Goal: Information Seeking & Learning: Learn about a topic

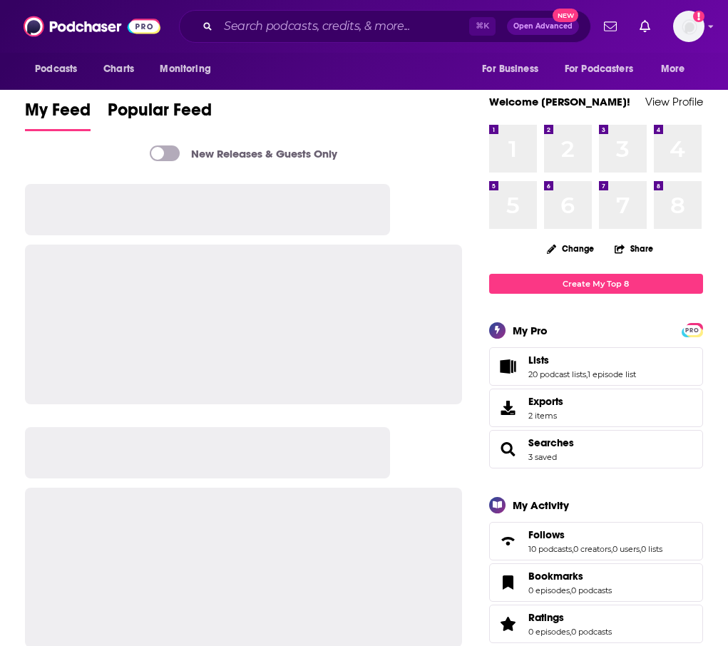
click at [252, 14] on div "⌘ K Open Advanced New" at bounding box center [385, 26] width 412 height 33
click at [246, 27] on input "Search podcasts, credits, & more..." at bounding box center [343, 26] width 251 height 23
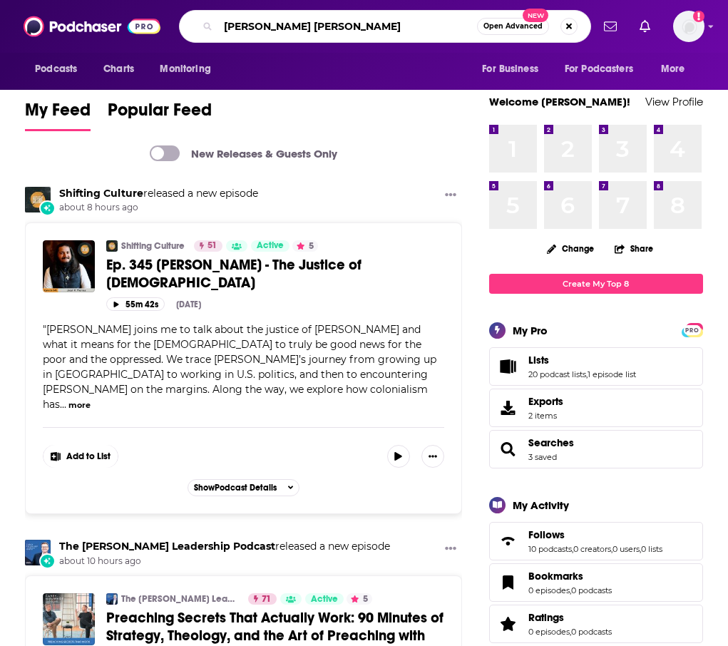
type input "[PERSON_NAME] [PERSON_NAME]"
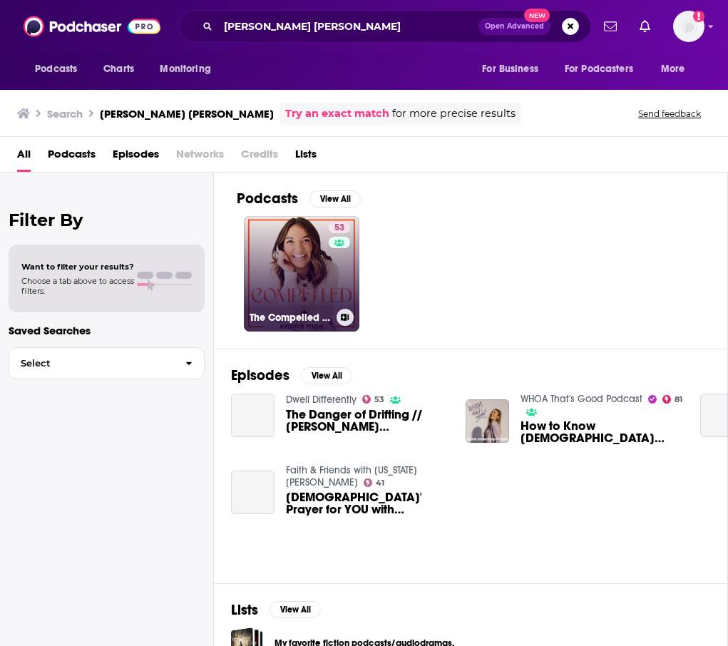
click at [320, 247] on link "53 The Compelled Podcast with [PERSON_NAME]" at bounding box center [302, 274] width 116 height 116
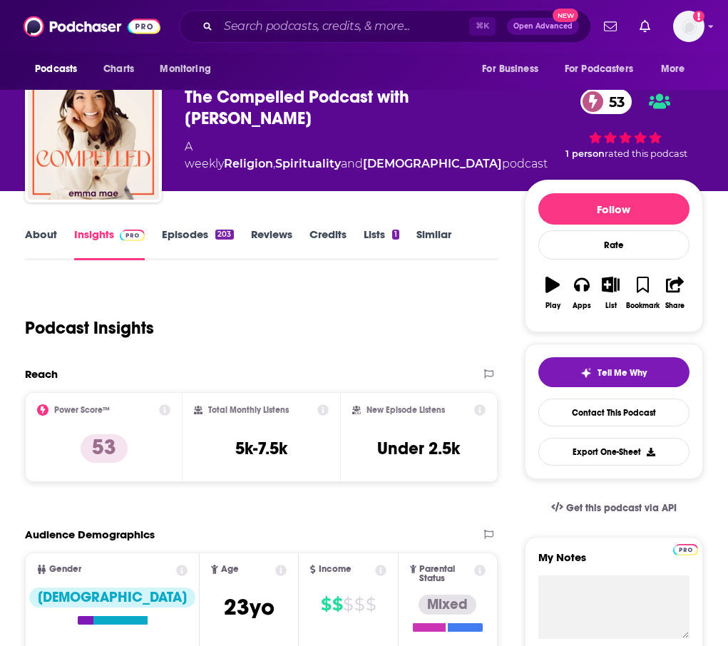
scroll to position [26, 0]
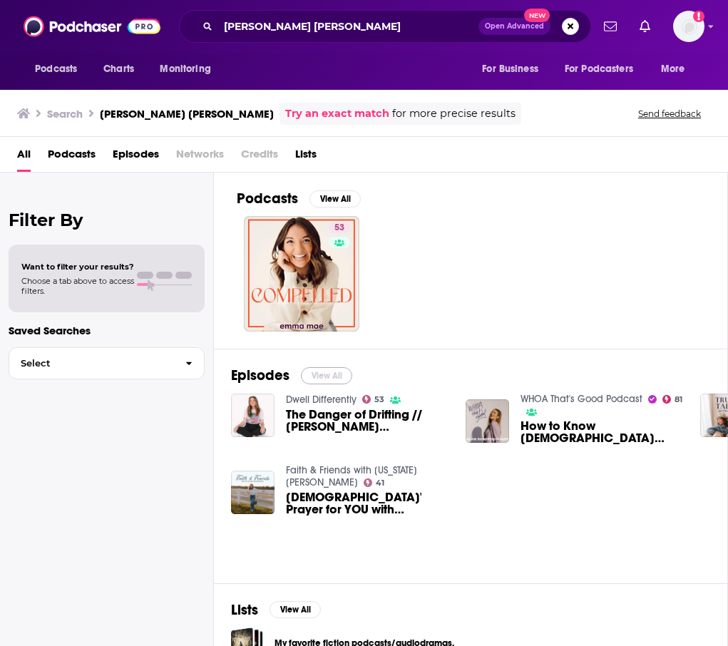
click at [332, 374] on button "View All" at bounding box center [326, 375] width 51 height 17
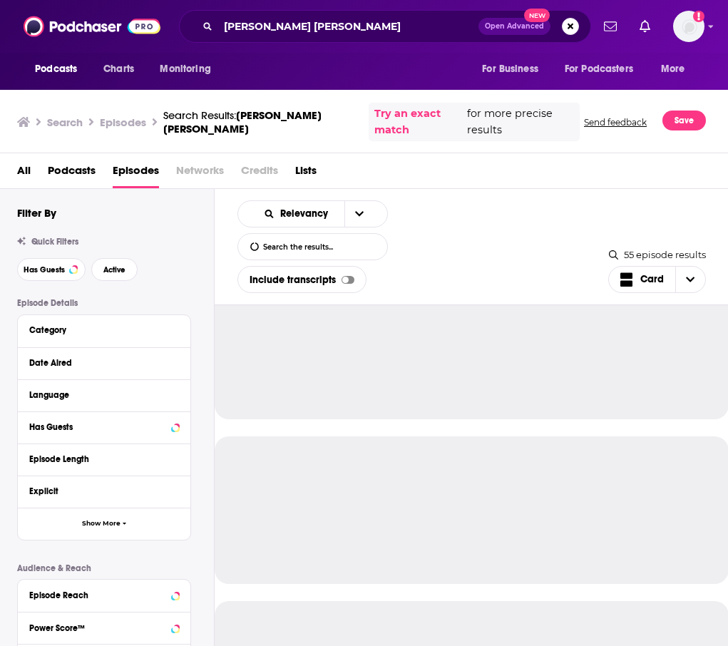
scroll to position [63, 0]
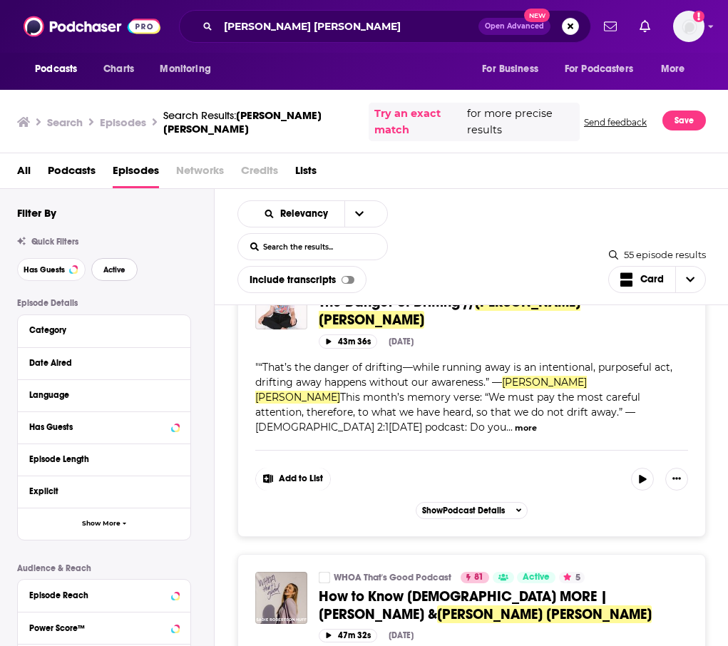
click at [123, 269] on span "Active" at bounding box center [114, 270] width 22 height 8
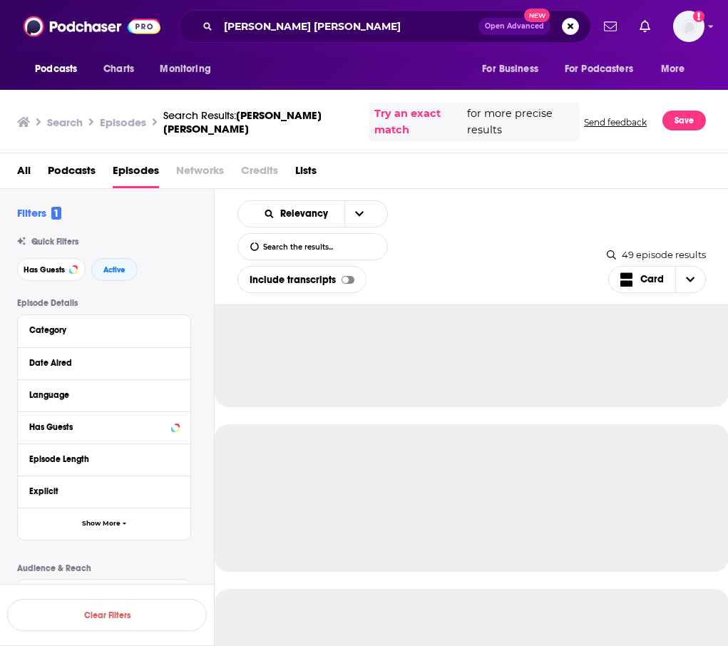
click at [102, 384] on div "Language" at bounding box center [104, 395] width 173 height 32
click at [116, 368] on div "Date Aired" at bounding box center [95, 363] width 133 height 10
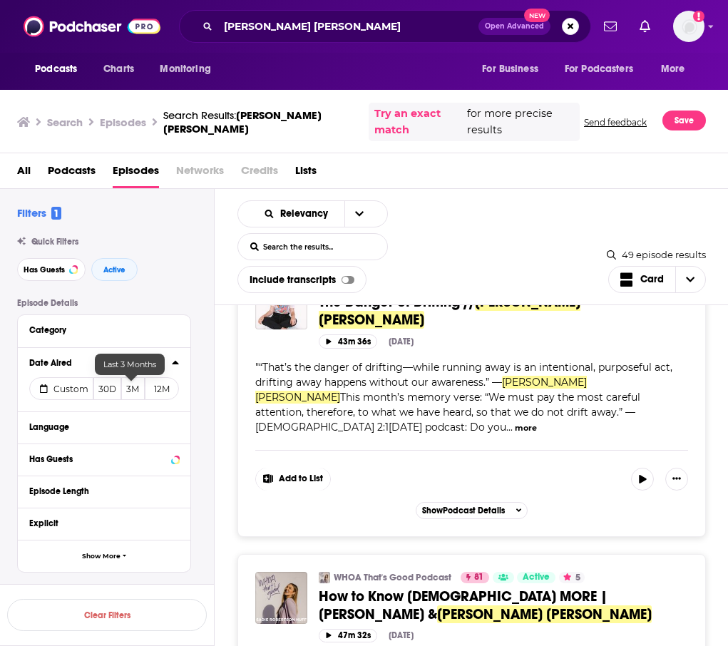
click at [133, 394] on button "3M" at bounding box center [133, 388] width 24 height 23
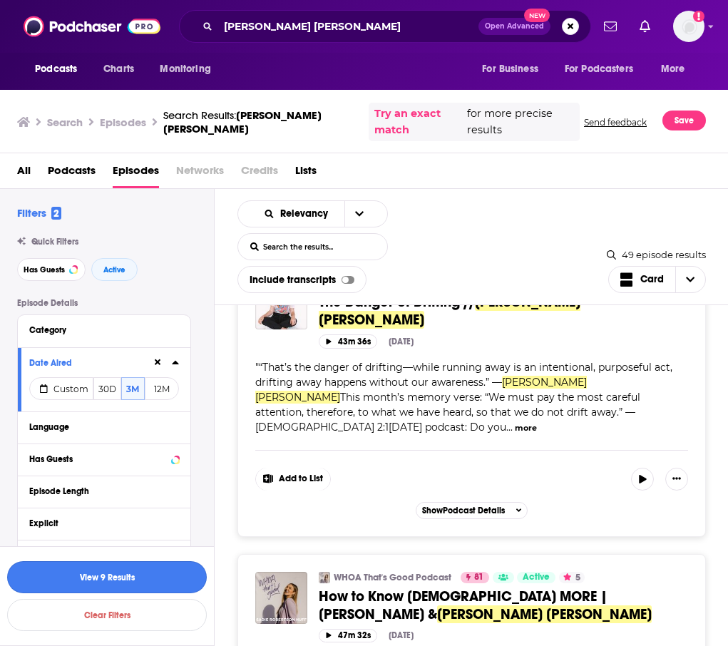
click at [118, 577] on button "View 9 Results" at bounding box center [107, 577] width 200 height 32
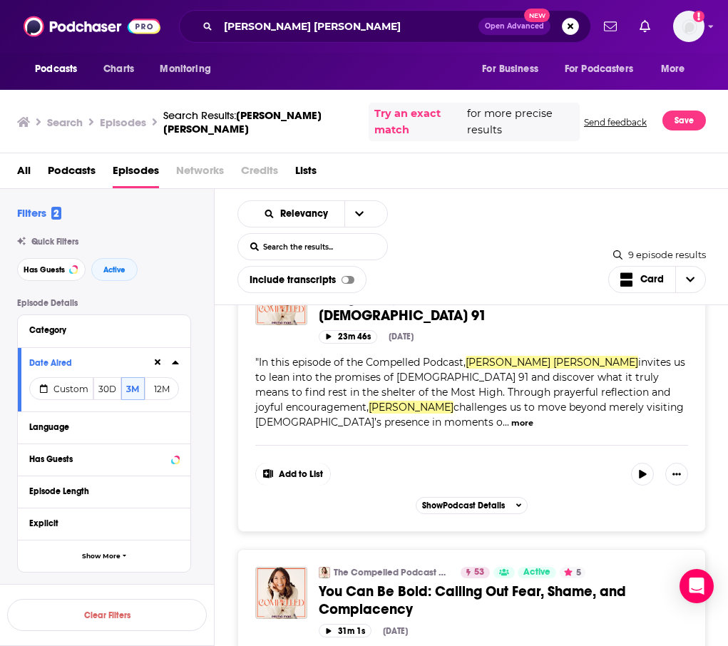
scroll to position [2184, 0]
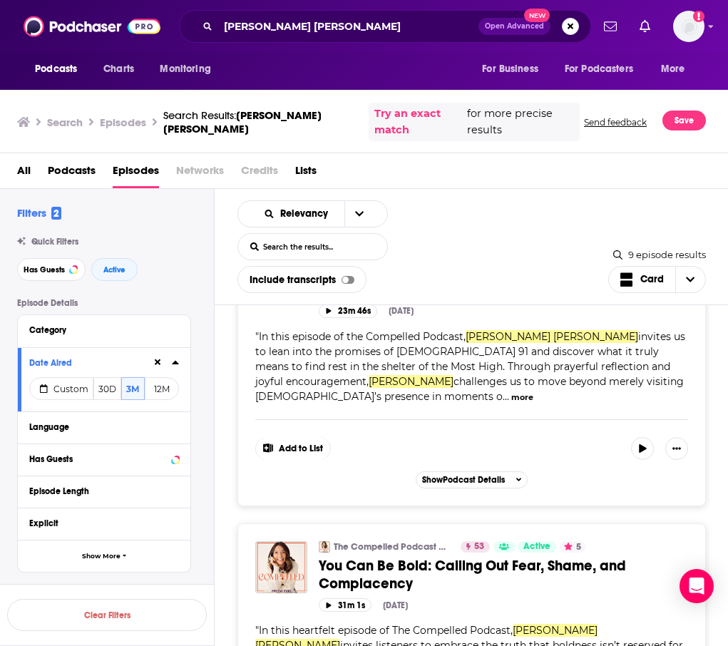
click at [378, 541] on link "The Compelled Podcast with [PERSON_NAME]" at bounding box center [393, 546] width 118 height 11
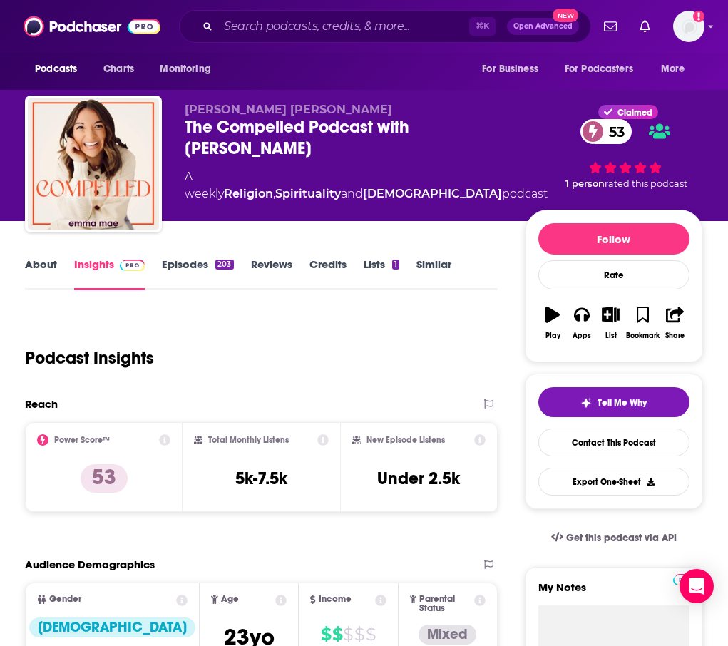
click at [190, 275] on link "Episodes 203" at bounding box center [197, 273] width 71 height 33
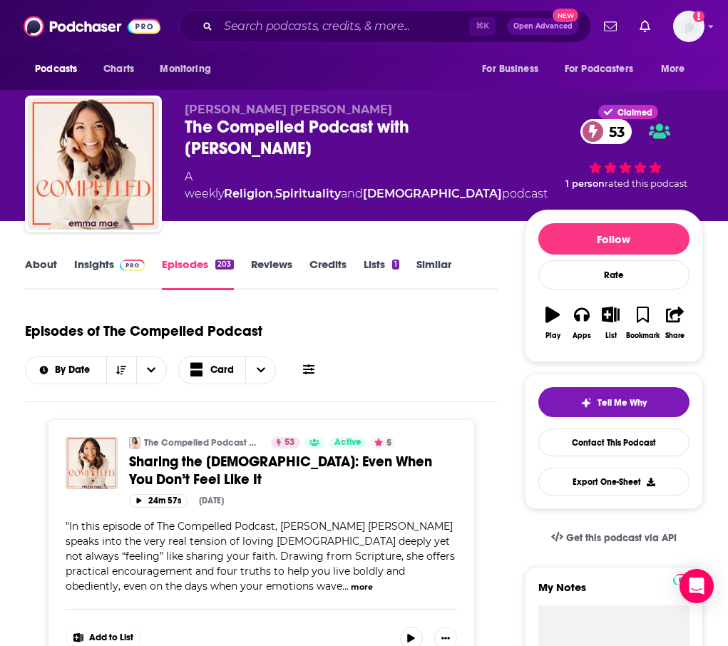
click at [312, 370] on icon at bounding box center [308, 369] width 11 height 10
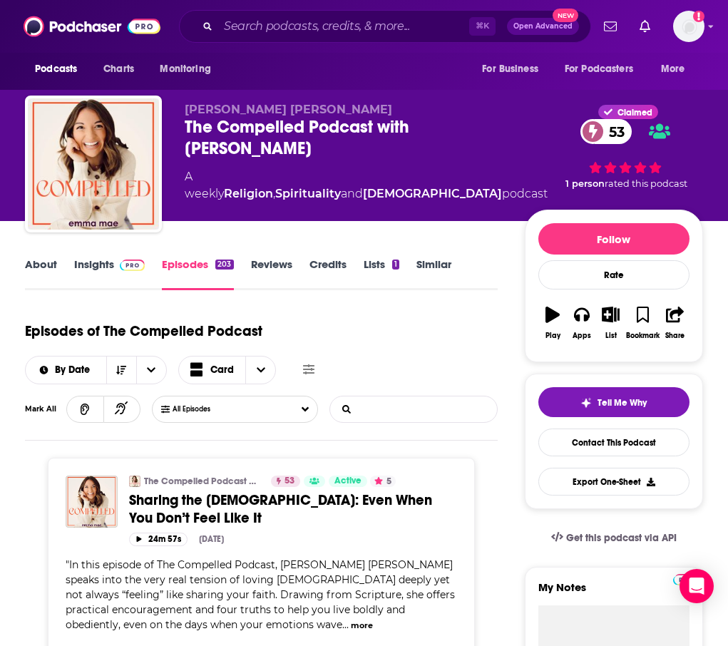
click at [387, 412] on input "List Search Input" at bounding box center [404, 410] width 149 height 26
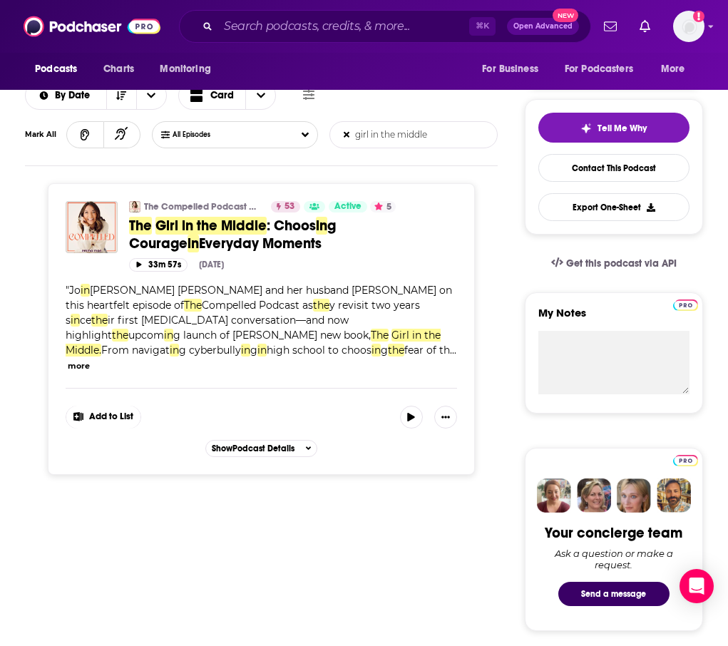
scroll to position [248, 0]
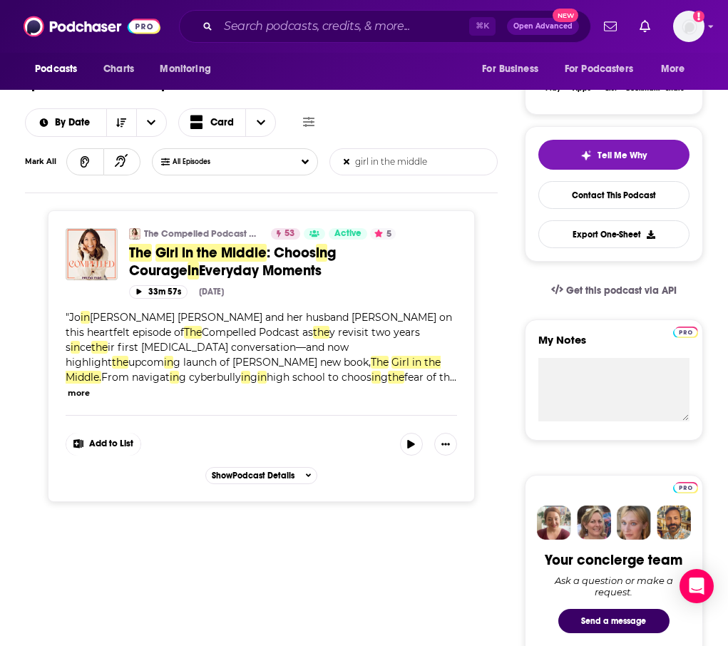
type input "girl in the middle"
click at [255, 255] on span "Girl in the Middle" at bounding box center [210, 253] width 111 height 18
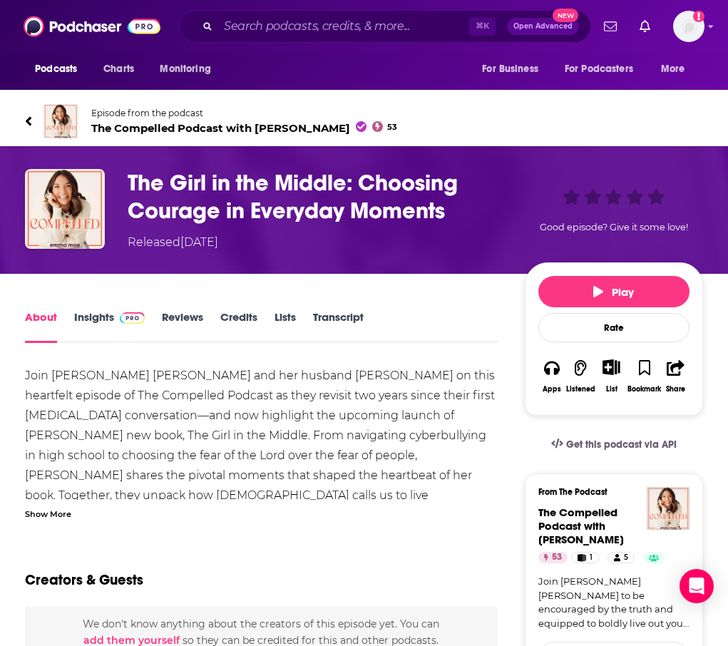
click at [88, 320] on link "Insights" at bounding box center [109, 326] width 71 height 33
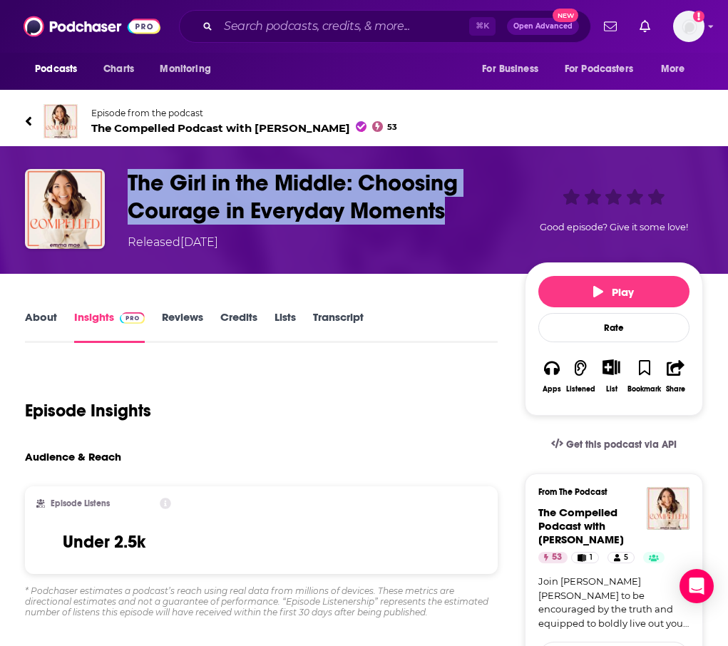
drag, startPoint x: 121, startPoint y: 184, endPoint x: 476, endPoint y: 221, distance: 357.9
click at [476, 221] on div "The Girl in the Middle: Choosing Courage in Everyday Moments Released [DATE] Go…" at bounding box center [364, 210] width 678 height 82
copy h3 "The Girl in the Middle: Choosing Courage in Everyday Moments"
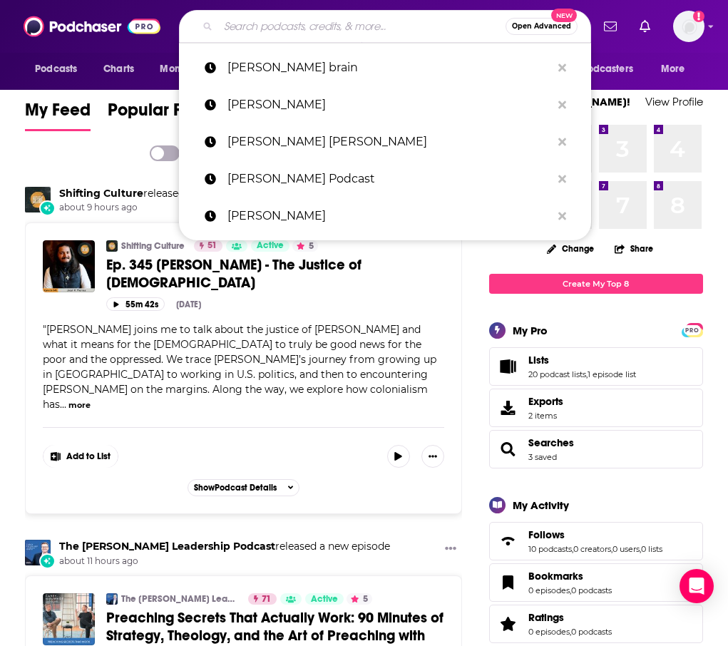
click at [301, 31] on input "Search podcasts, credits, & more..." at bounding box center [361, 26] width 287 height 23
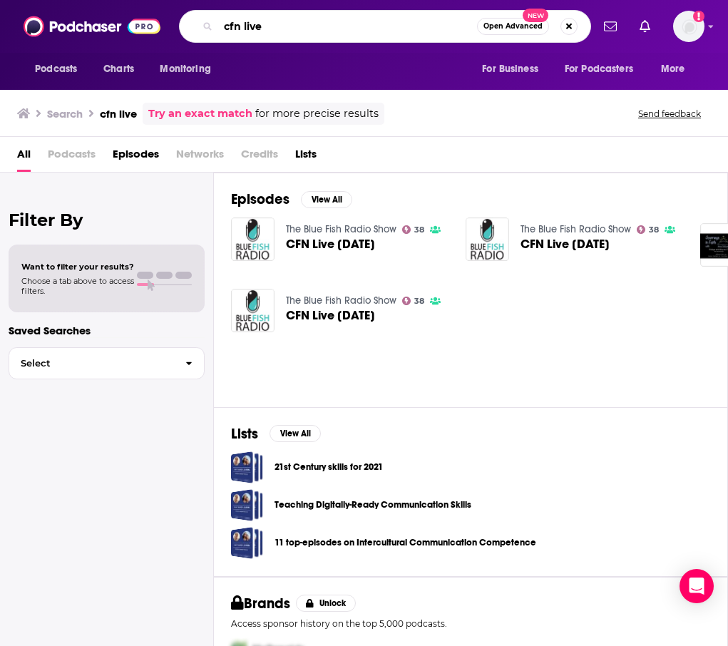
click at [232, 25] on input "cfn live" at bounding box center [347, 26] width 259 height 23
click at [355, 225] on link "The Blue Fish Radio Show" at bounding box center [341, 229] width 111 height 12
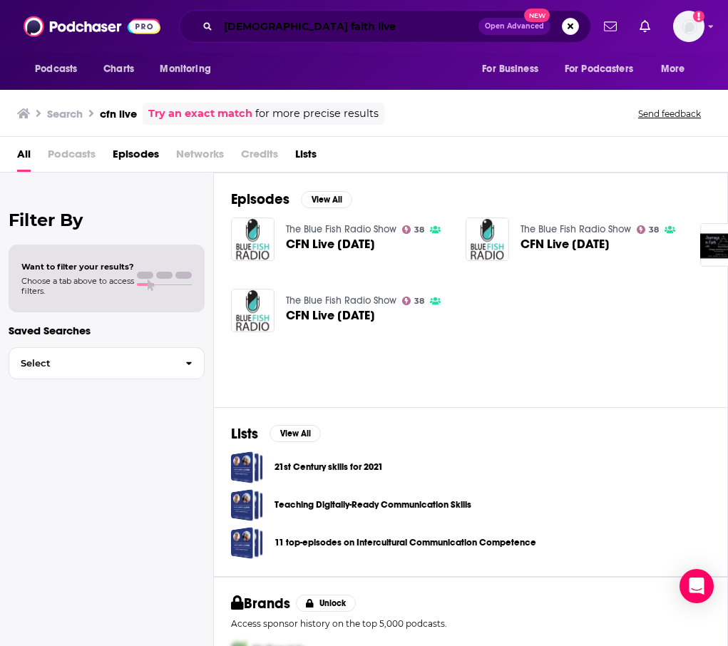
click at [323, 28] on input "catholic faith live" at bounding box center [348, 26] width 260 height 23
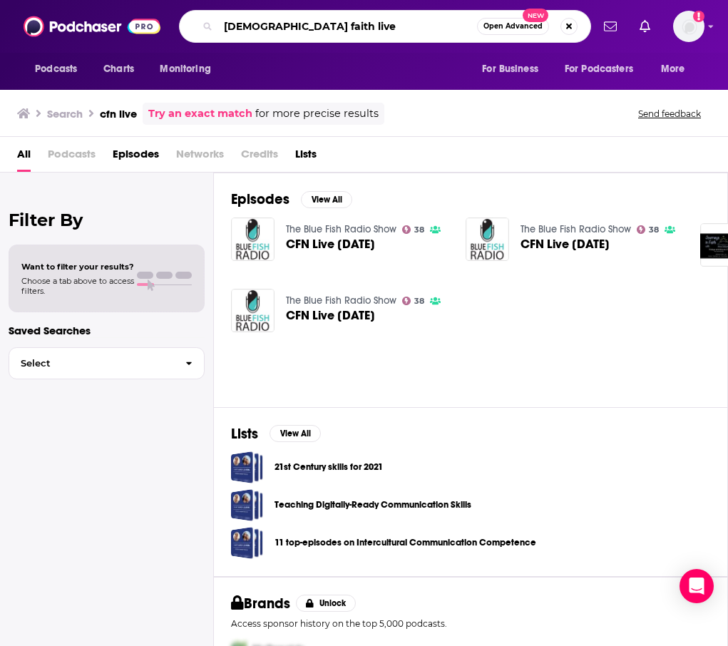
click at [307, 29] on input "catholic faith live" at bounding box center [347, 26] width 259 height 23
click at [307, 28] on input "catholic faith live" at bounding box center [347, 26] width 259 height 23
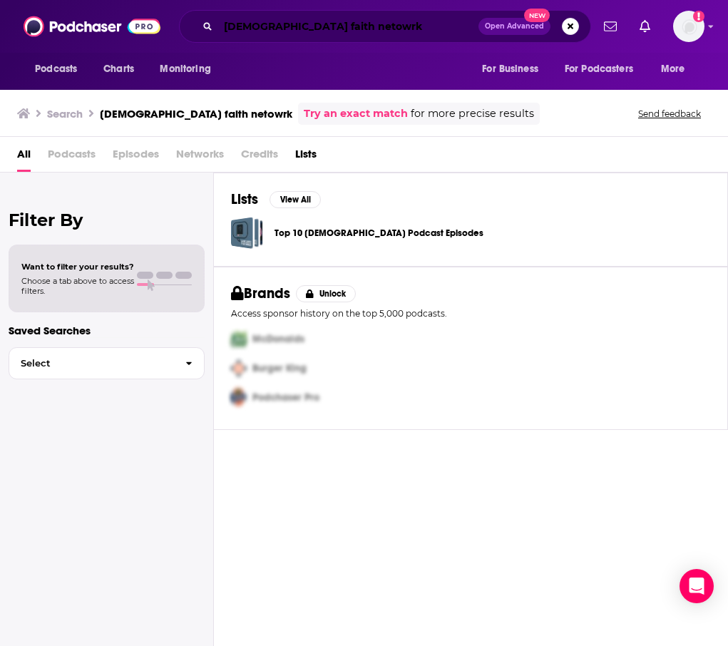
click at [334, 25] on input "catholic faith netowrk" at bounding box center [348, 26] width 260 height 23
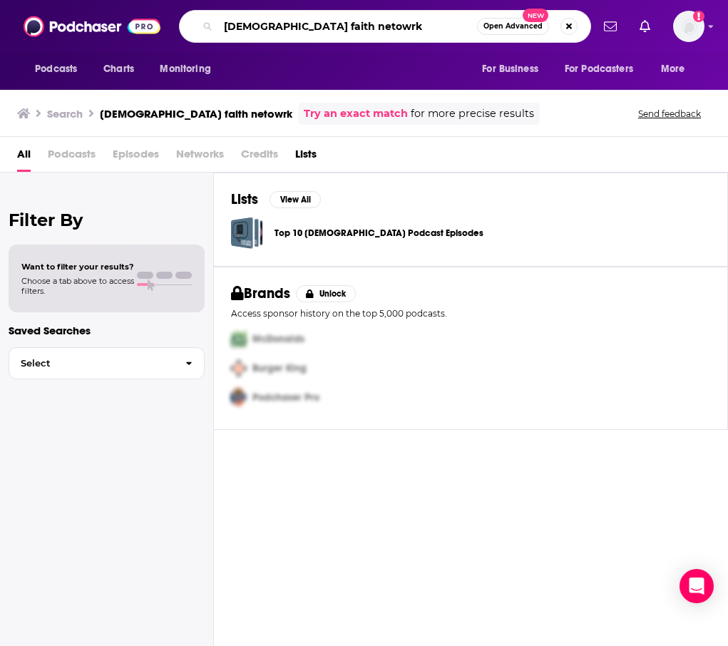
click at [334, 25] on input "catholic faith netowrk" at bounding box center [347, 26] width 259 height 23
type input "catholic faith network"
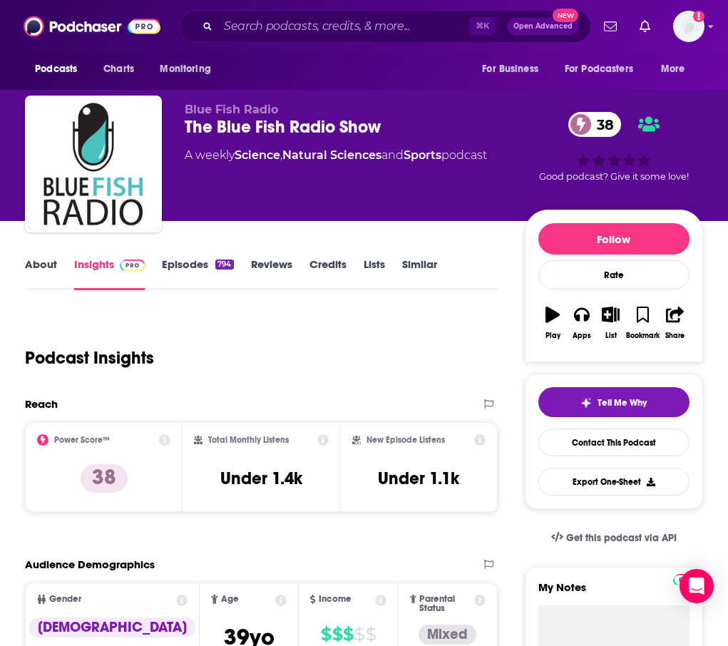
click at [32, 273] on link "About" at bounding box center [41, 273] width 32 height 33
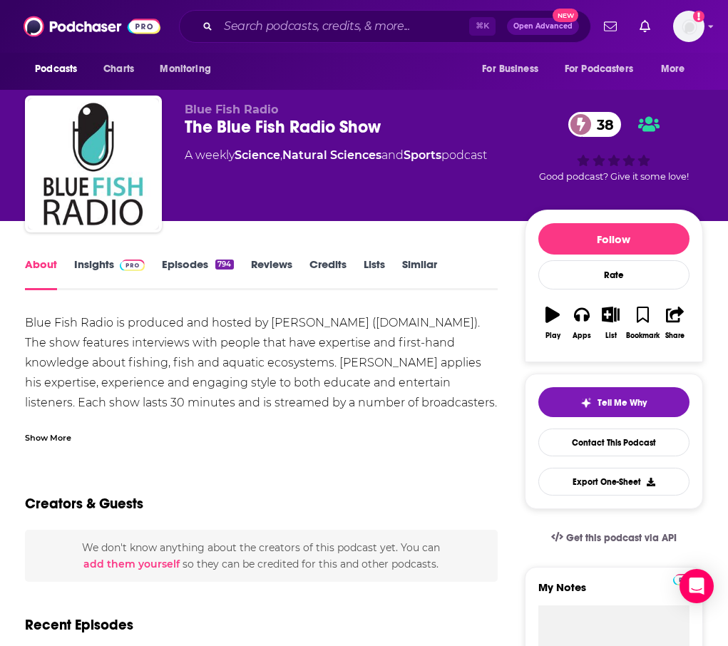
click at [89, 270] on link "Insights" at bounding box center [109, 273] width 71 height 33
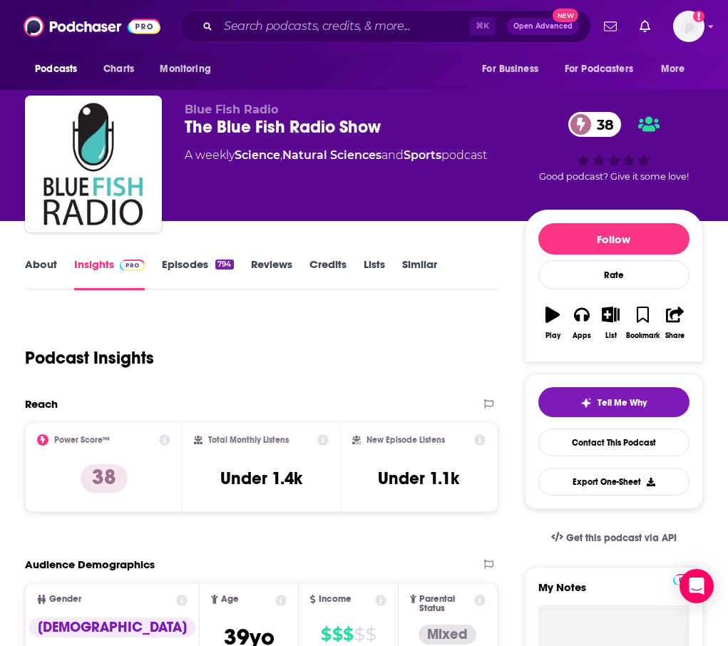
click at [195, 263] on link "Episodes 794" at bounding box center [197, 273] width 71 height 33
